Goal: Information Seeking & Learning: Learn about a topic

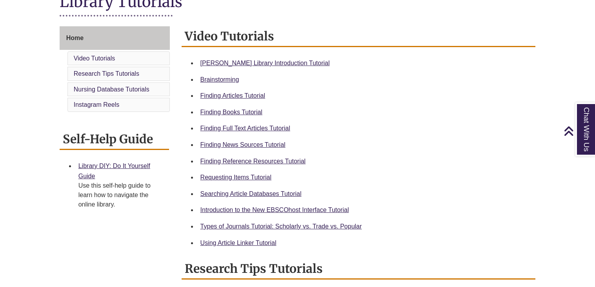
scroll to position [195, 0]
click at [245, 141] on link "Finding News Sources Tutorial" at bounding box center [242, 144] width 85 height 7
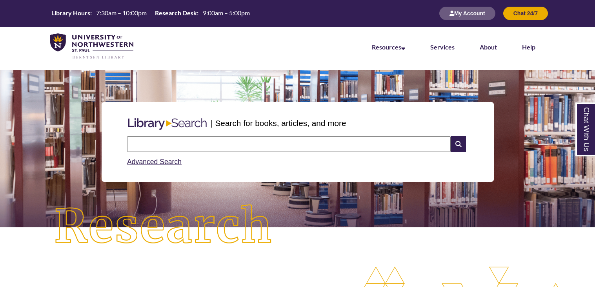
click at [248, 145] on input "text" at bounding box center [289, 144] width 324 height 16
click at [151, 146] on input "text" at bounding box center [289, 144] width 324 height 16
type input "**********"
click at [451, 141] on icon at bounding box center [458, 144] width 15 height 16
